Goal: Navigation & Orientation: Understand site structure

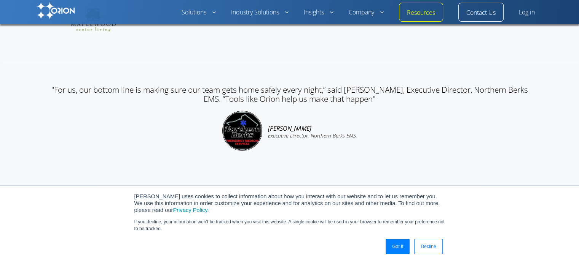
scroll to position [1967, 0]
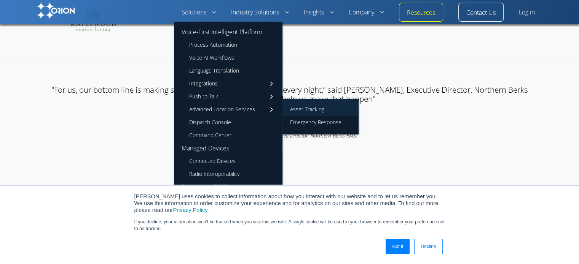
click at [302, 109] on link "Asset Tracking" at bounding box center [320, 107] width 76 height 17
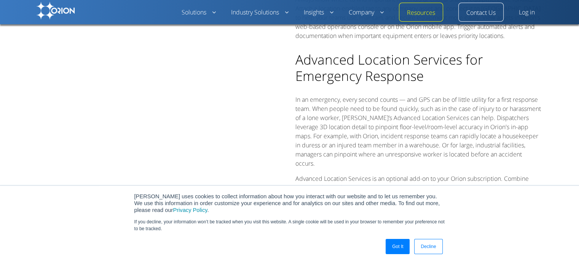
scroll to position [408, 0]
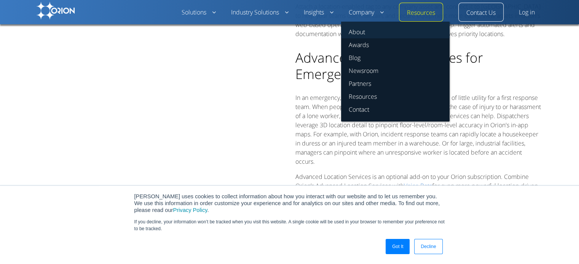
click at [365, 31] on link "About" at bounding box center [395, 30] width 108 height 17
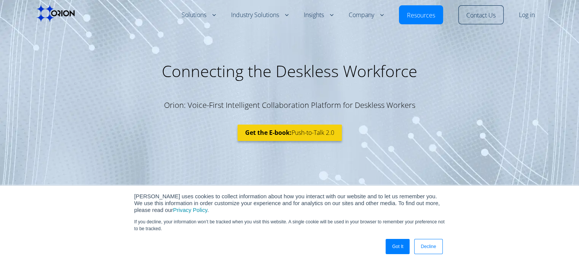
click at [432, 243] on link "Decline" at bounding box center [428, 246] width 28 height 15
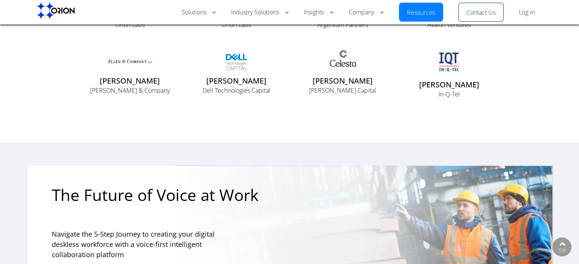
scroll to position [1719, 0]
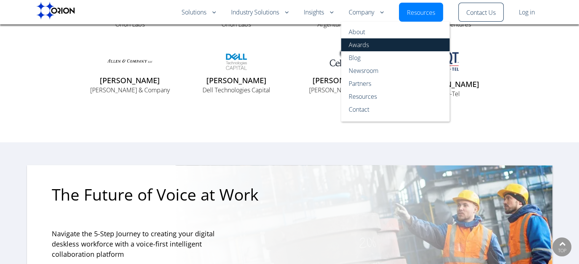
click at [361, 42] on link "Awards" at bounding box center [395, 44] width 108 height 13
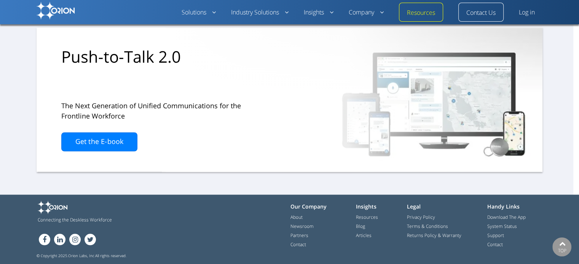
scroll to position [1296, 0]
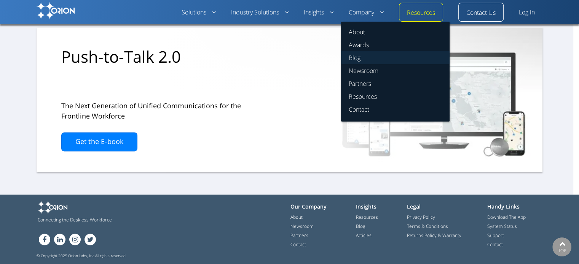
click at [352, 59] on link "Blog" at bounding box center [395, 57] width 108 height 13
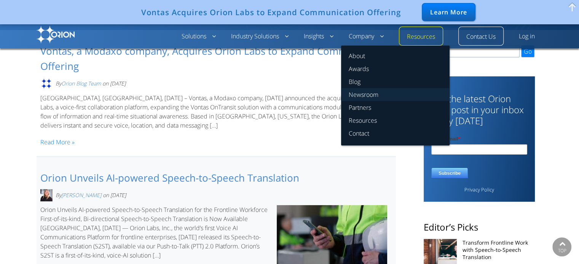
scroll to position [76, 0]
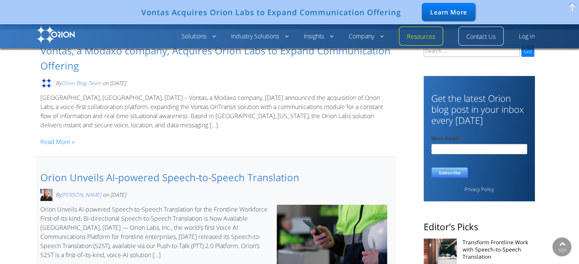
click at [300, 130] on div "[GEOGRAPHIC_DATA], [GEOGRAPHIC_DATA], [DATE] – Vontas, a Modaxo company, [DATE]…" at bounding box center [215, 120] width 351 height 54
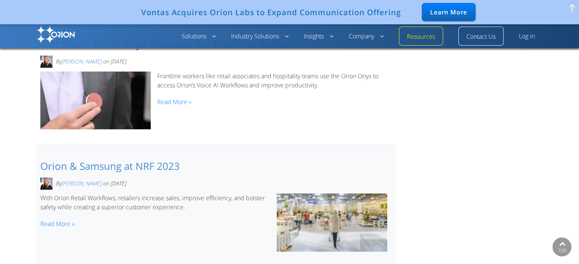
scroll to position [1089, 0]
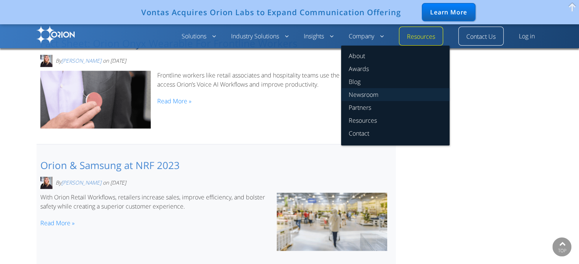
click at [367, 93] on link "Newsroom" at bounding box center [395, 94] width 108 height 13
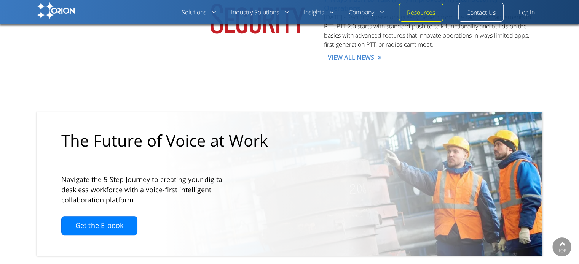
scroll to position [746, 0]
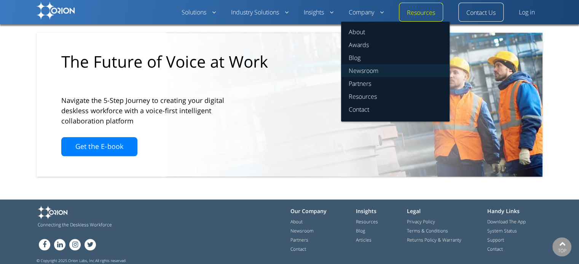
click at [356, 71] on link "Newsroom" at bounding box center [395, 70] width 108 height 13
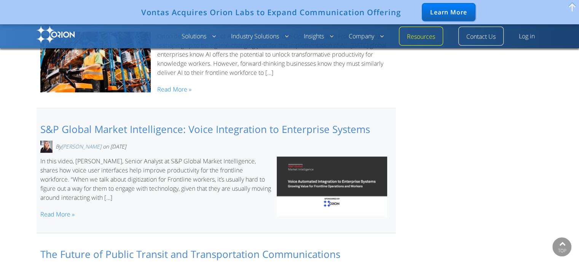
scroll to position [590, 0]
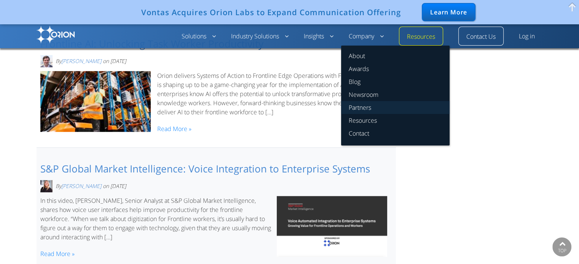
click at [369, 105] on link "Partners" at bounding box center [395, 107] width 108 height 13
